Goal: Find contact information: Find contact information

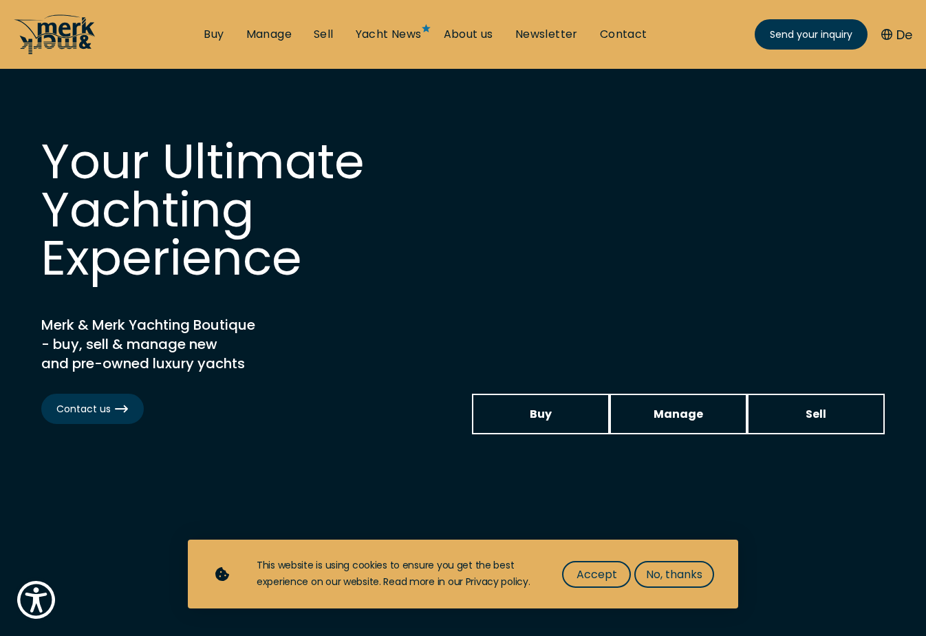
click at [74, 40] on icon "/" at bounding box center [66, 35] width 57 height 28
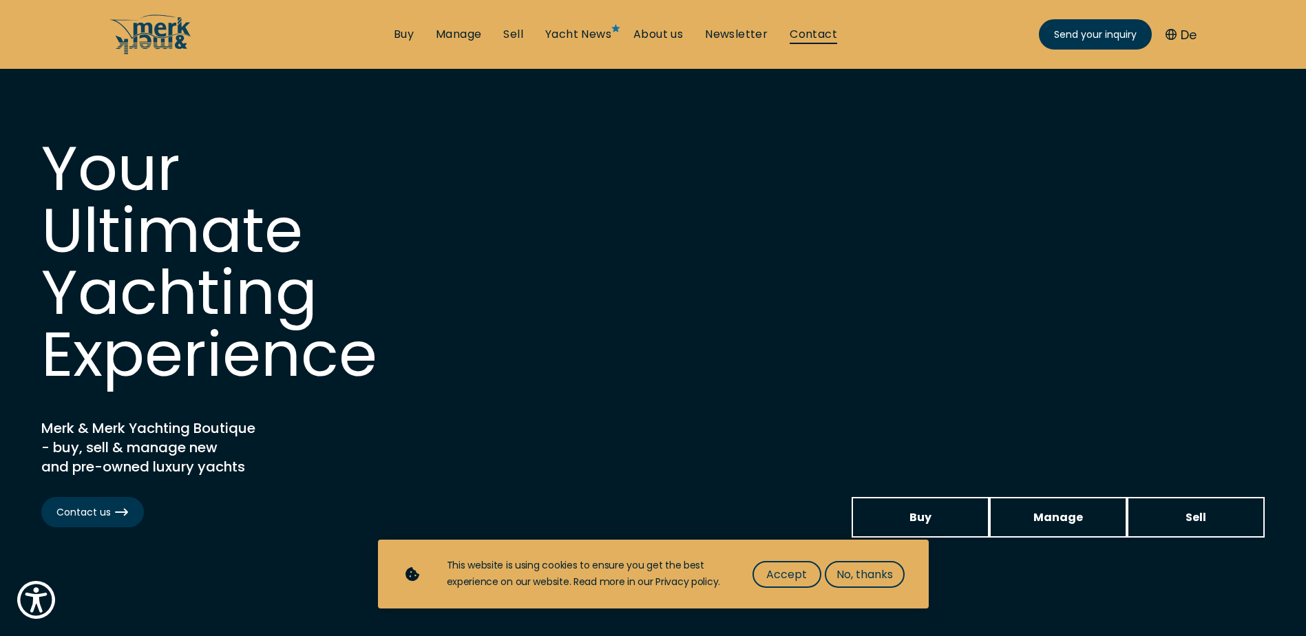
click at [820, 37] on link "Contact" at bounding box center [812, 34] width 47 height 15
click at [826, 33] on link "Contact" at bounding box center [812, 34] width 47 height 15
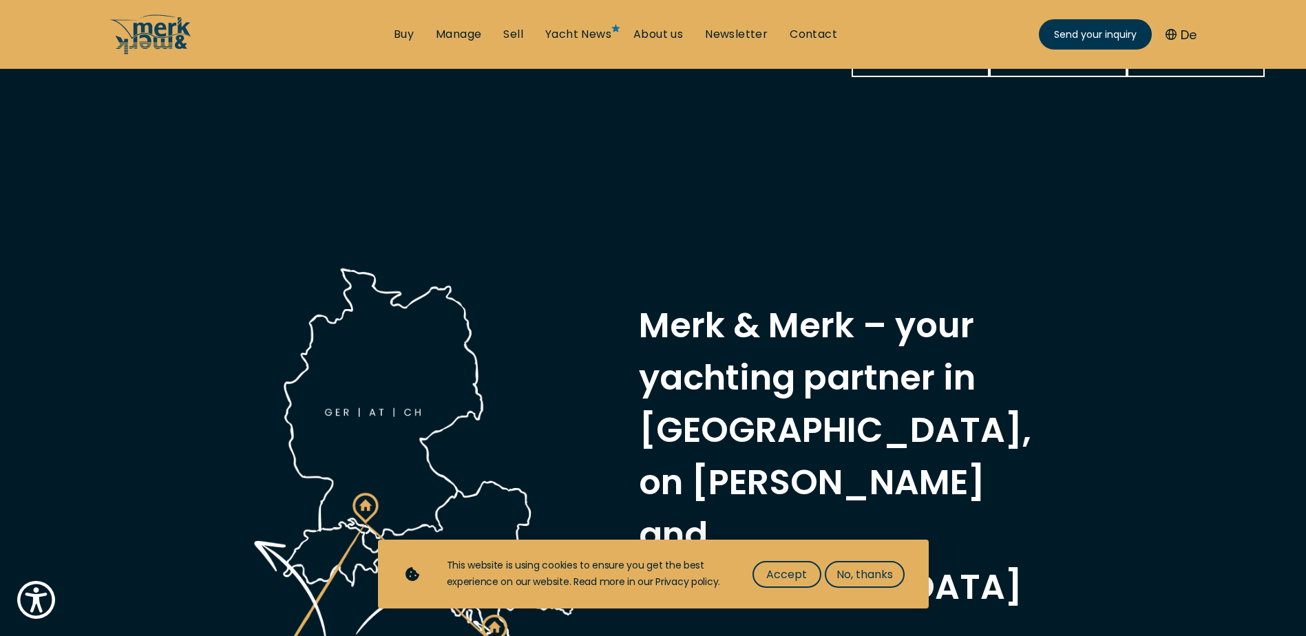
scroll to position [688, 0]
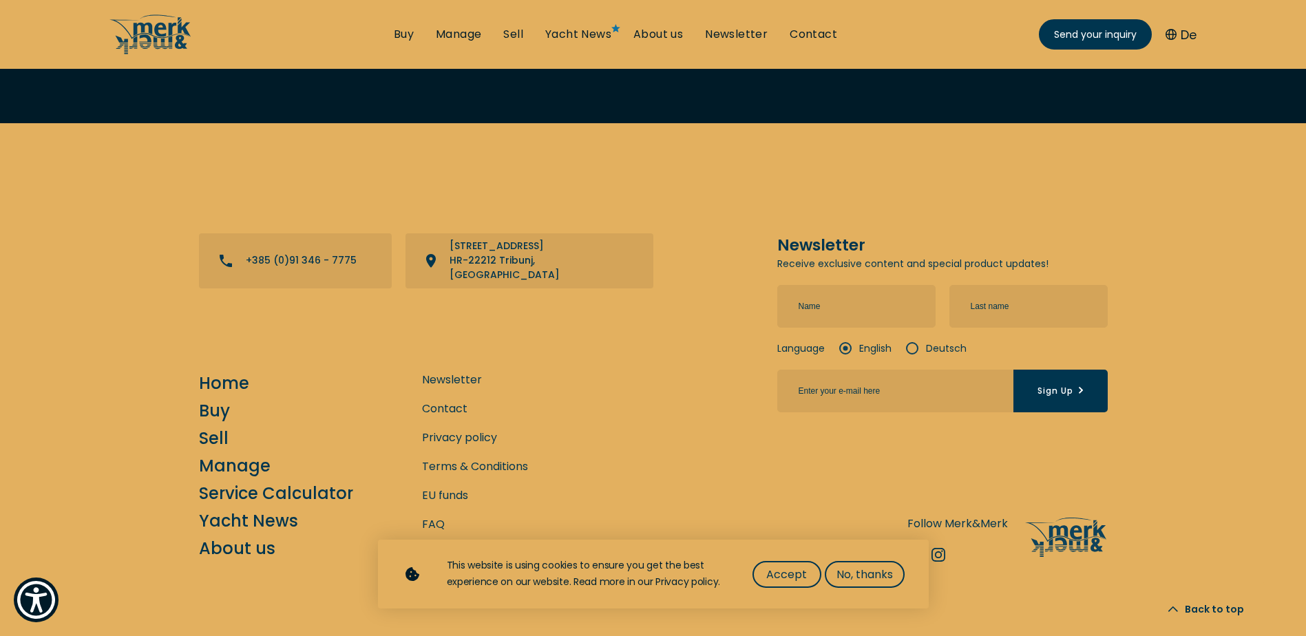
scroll to position [2982, 0]
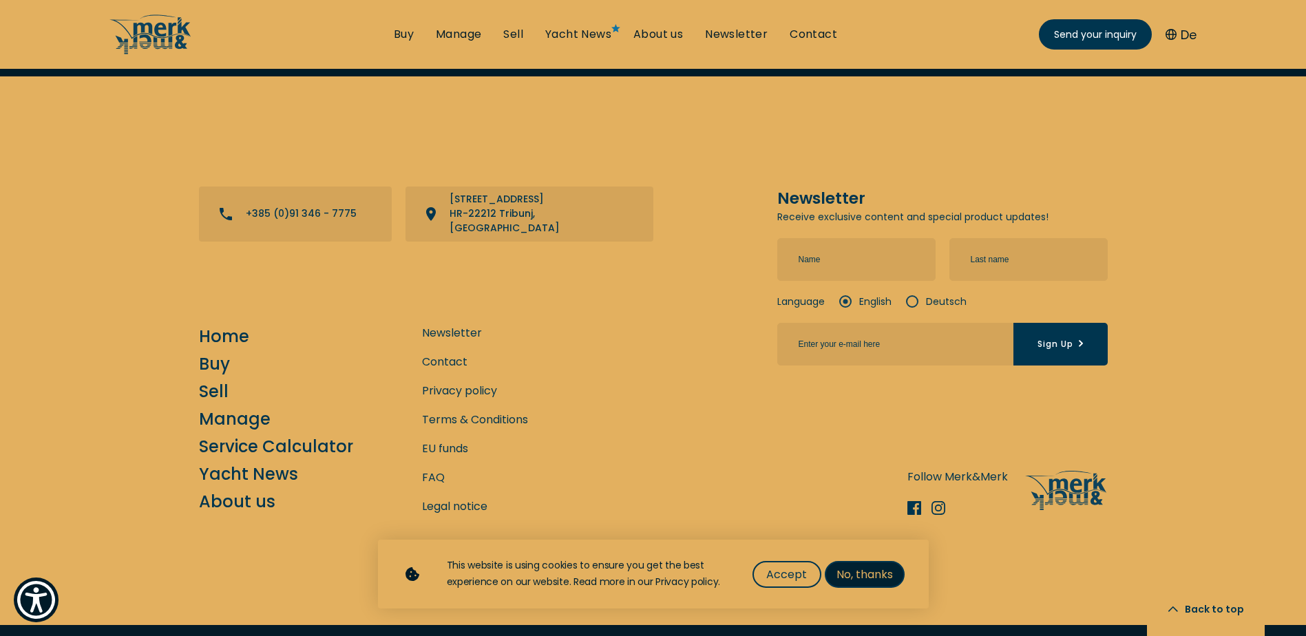
click at [867, 575] on span "No, thanks" at bounding box center [864, 574] width 56 height 17
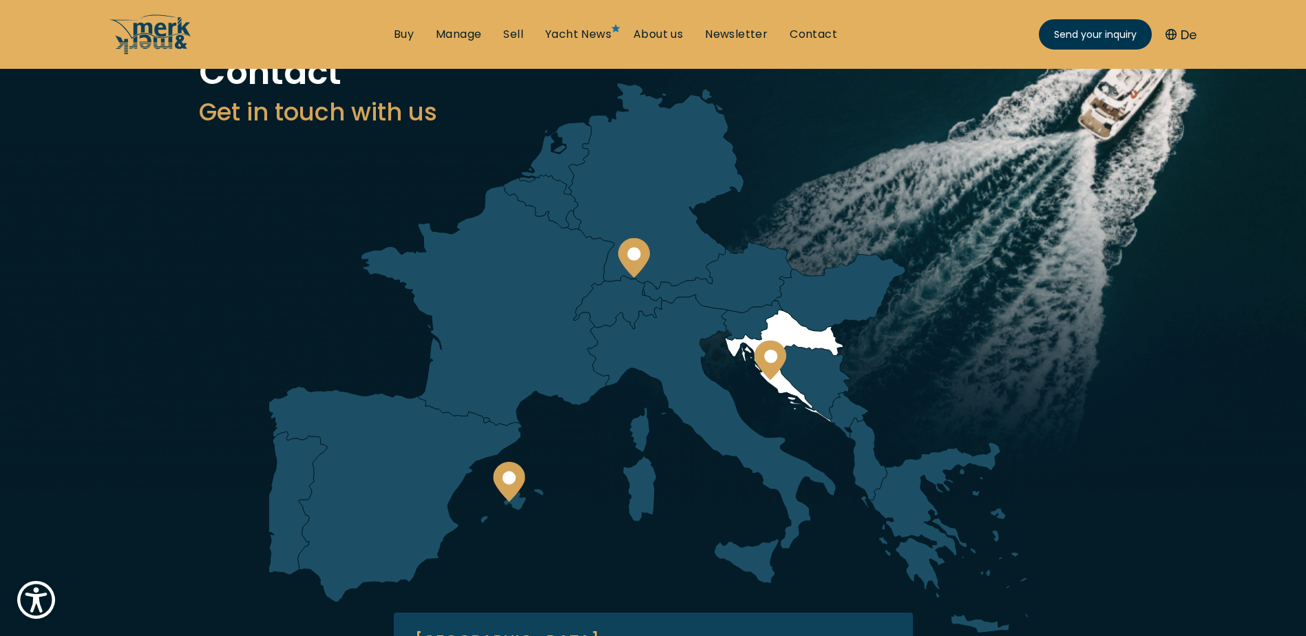
scroll to position [0, 0]
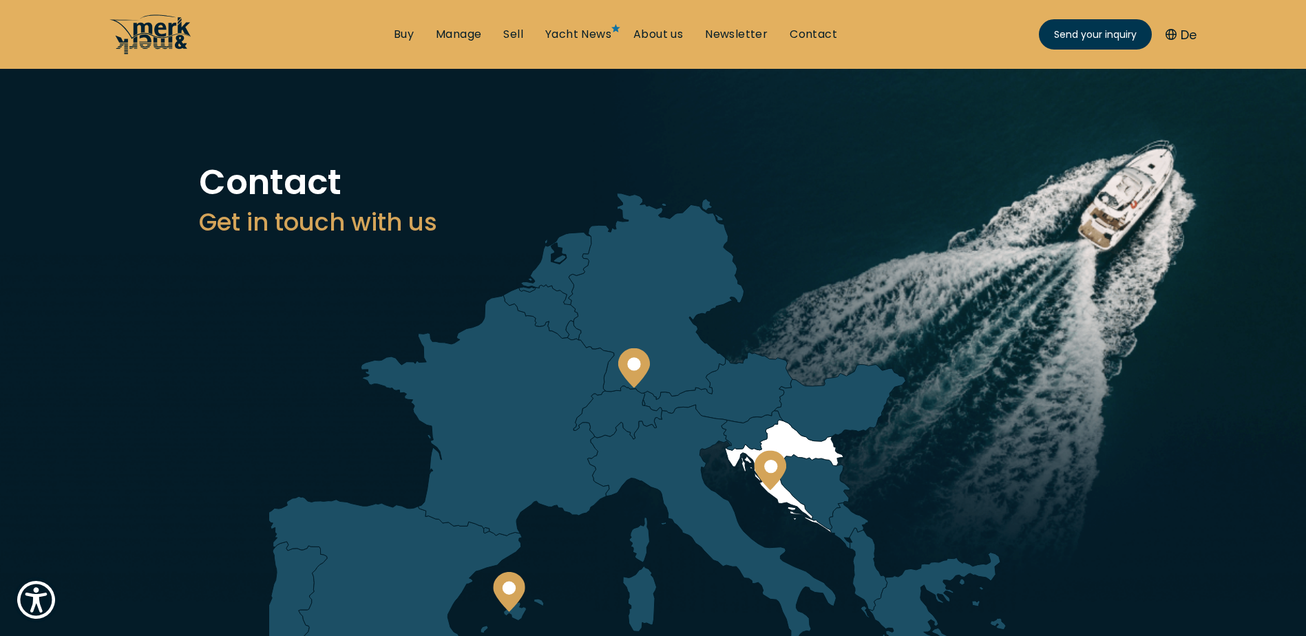
click at [151, 33] on icon "/" at bounding box center [161, 35] width 57 height 28
